Goal: Task Accomplishment & Management: Manage account settings

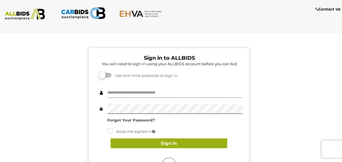
type input "*********"
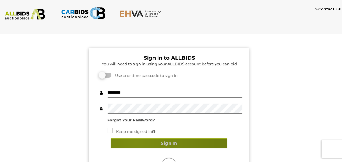
click at [136, 142] on button "Sign In" at bounding box center [169, 144] width 117 height 10
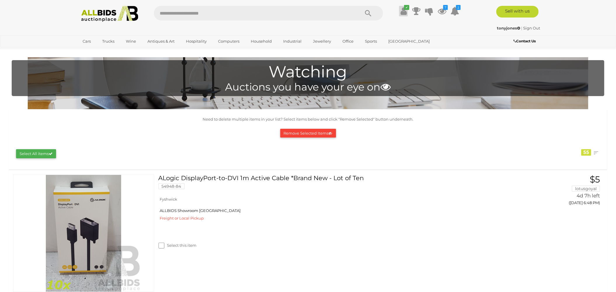
click at [405, 9] on icon "✔" at bounding box center [406, 7] width 5 height 5
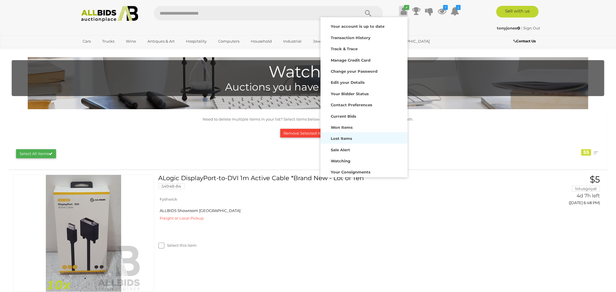
click at [346, 140] on strong "Lost Items" at bounding box center [341, 138] width 21 height 5
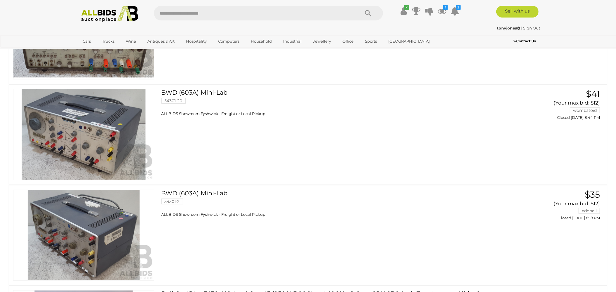
scroll to position [137, 0]
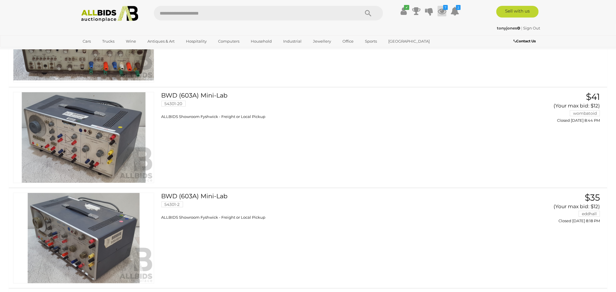
click at [443, 6] on icon "7" at bounding box center [445, 7] width 5 height 5
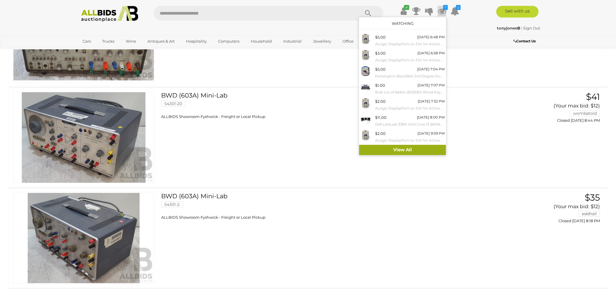
click at [410, 147] on link "View All" at bounding box center [402, 150] width 87 height 10
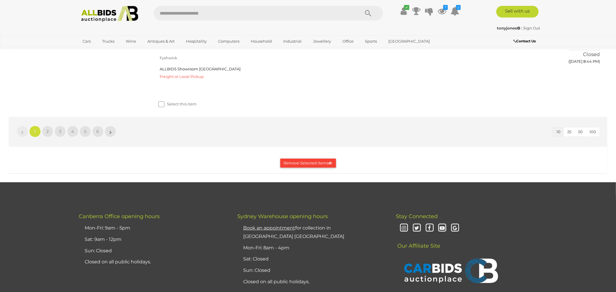
scroll to position [1230, 0]
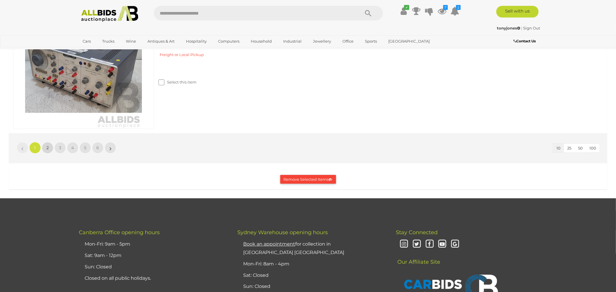
click at [47, 150] on span "2" at bounding box center [47, 147] width 2 height 5
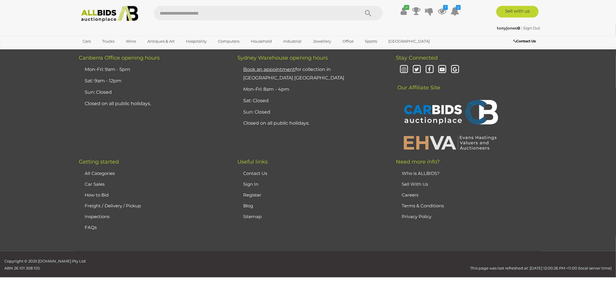
scroll to position [209, 0]
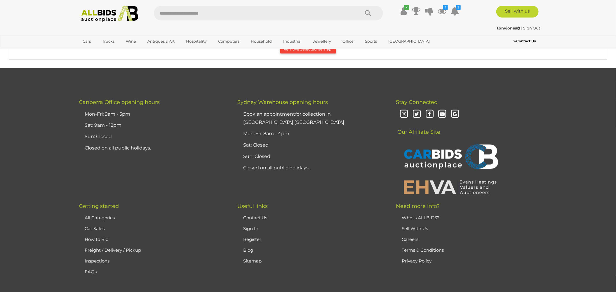
scroll to position [1220, 0]
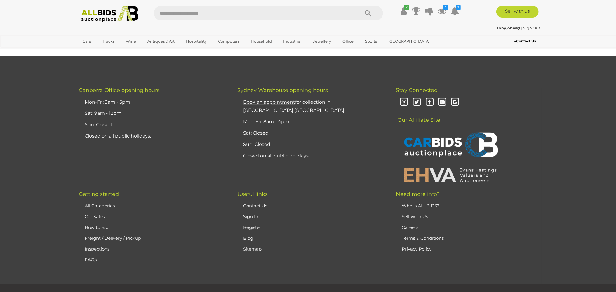
click at [61, 8] on span "3" at bounding box center [60, 5] width 2 height 5
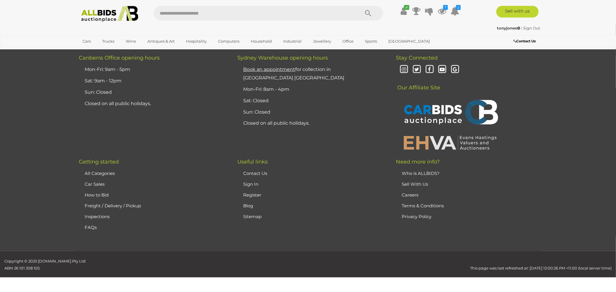
scroll to position [209, 0]
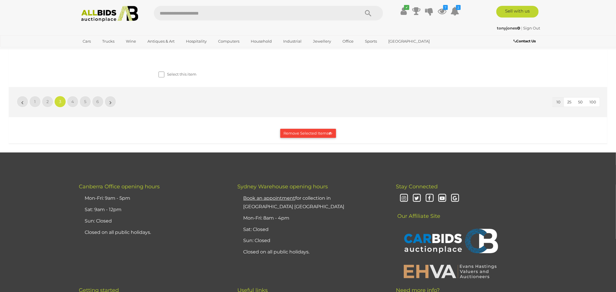
scroll to position [1254, 0]
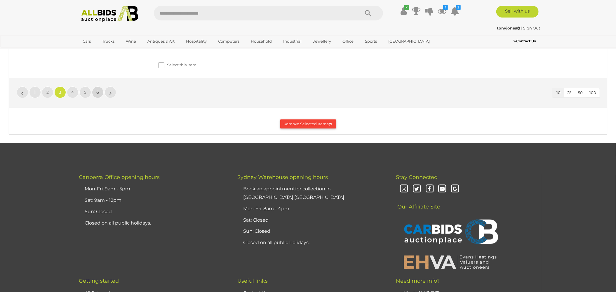
click at [98, 95] on span "6" at bounding box center [98, 92] width 3 height 5
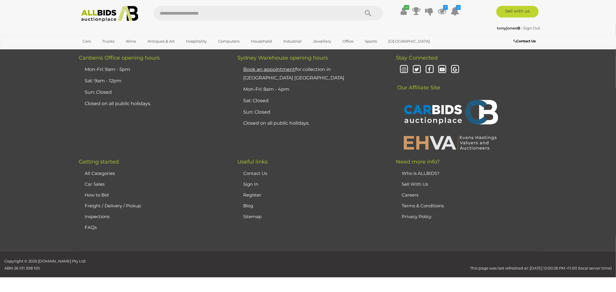
scroll to position [209, 0]
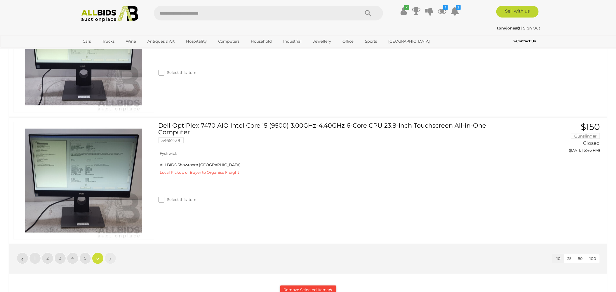
scroll to position [575, 0]
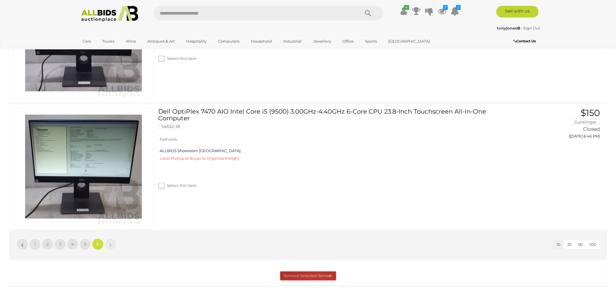
click at [316, 276] on button "Remove Selected Items" at bounding box center [308, 275] width 56 height 9
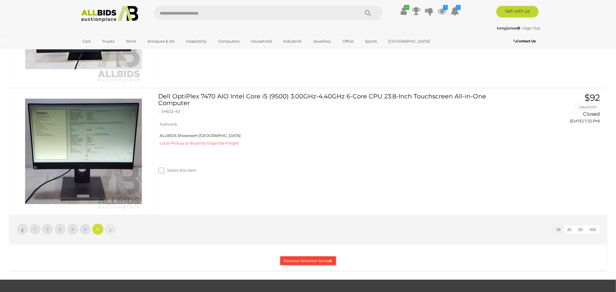
scroll to position [0, 0]
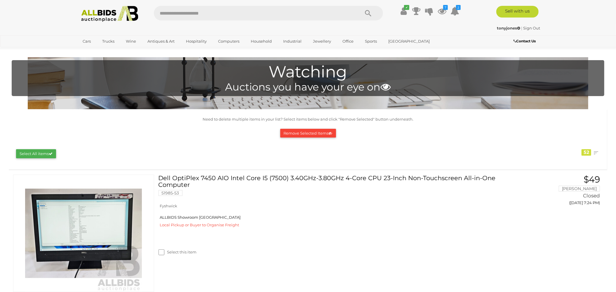
click at [307, 131] on button "Remove Selected Items" at bounding box center [308, 133] width 56 height 9
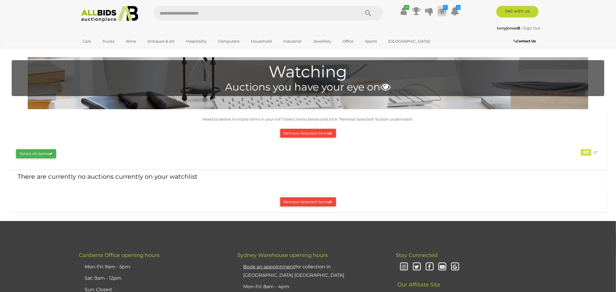
click at [445, 10] on icon "7" at bounding box center [445, 7] width 5 height 5
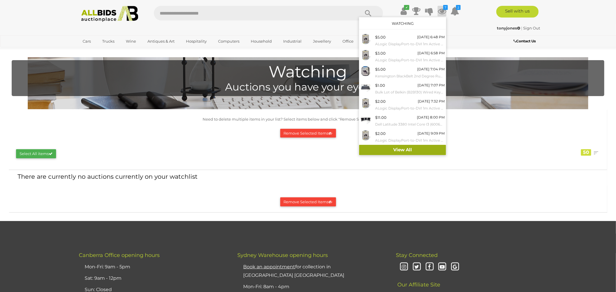
click at [411, 148] on link "View All" at bounding box center [402, 150] width 87 height 10
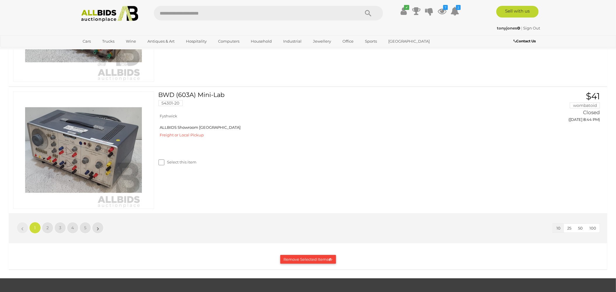
scroll to position [1229, 0]
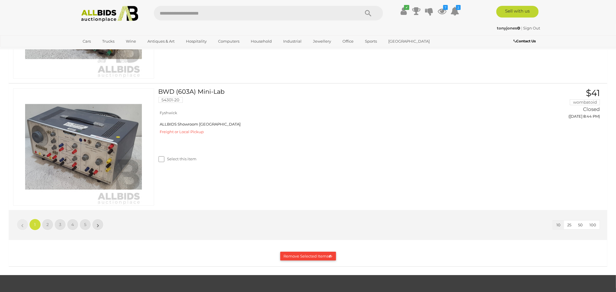
click at [304, 255] on button "Remove Selected Items" at bounding box center [308, 256] width 56 height 9
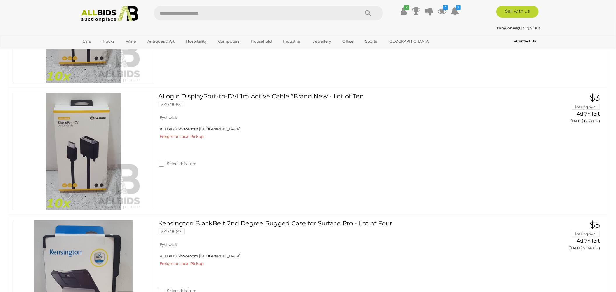
scroll to position [0, 0]
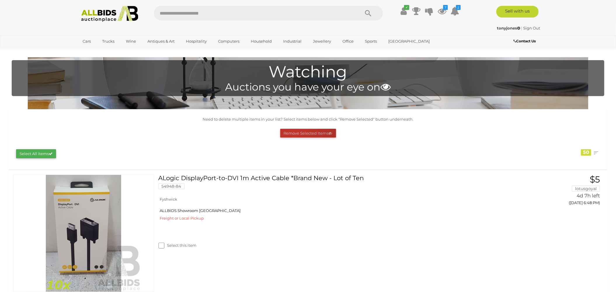
click at [294, 131] on button "Remove Selected Items" at bounding box center [308, 133] width 56 height 9
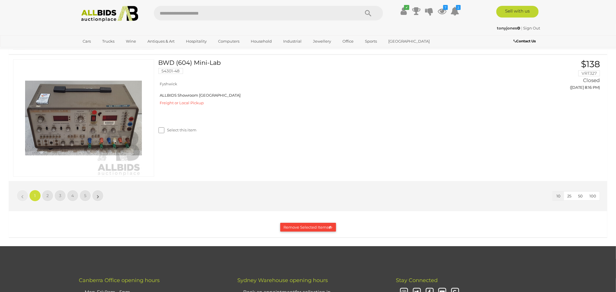
scroll to position [1277, 0]
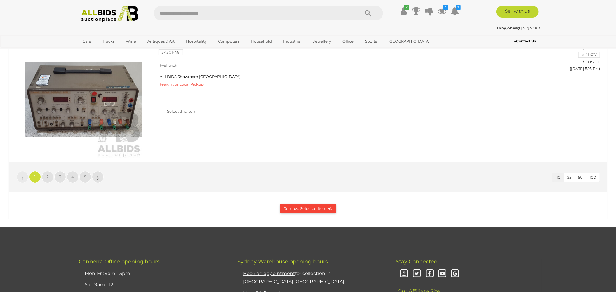
click at [313, 206] on button "Remove Selected Items" at bounding box center [308, 208] width 56 height 9
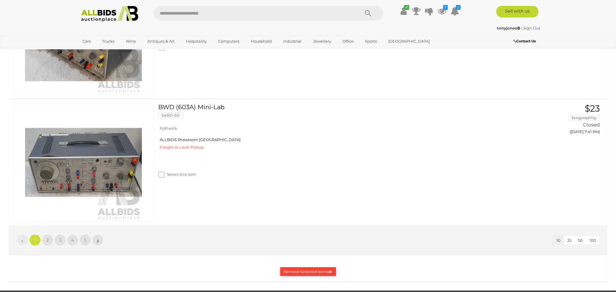
scroll to position [1217, 0]
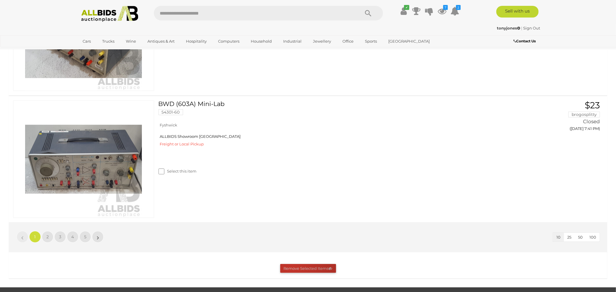
click at [293, 267] on button "Remove Selected Items" at bounding box center [308, 268] width 56 height 9
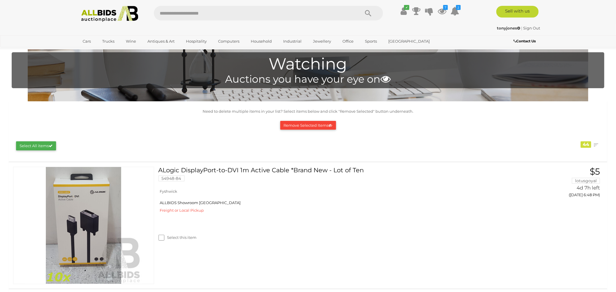
scroll to position [5, 0]
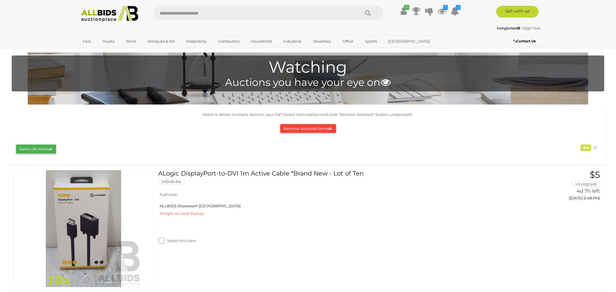
click at [293, 126] on button "Remove Selected Items" at bounding box center [308, 128] width 56 height 9
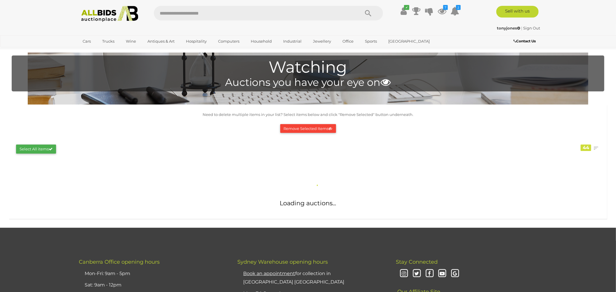
scroll to position [0, 0]
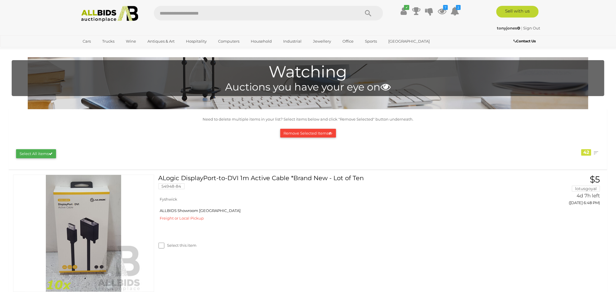
click at [532, 27] on link "Sign Out" at bounding box center [531, 28] width 17 height 5
